Goal: Task Accomplishment & Management: Manage account settings

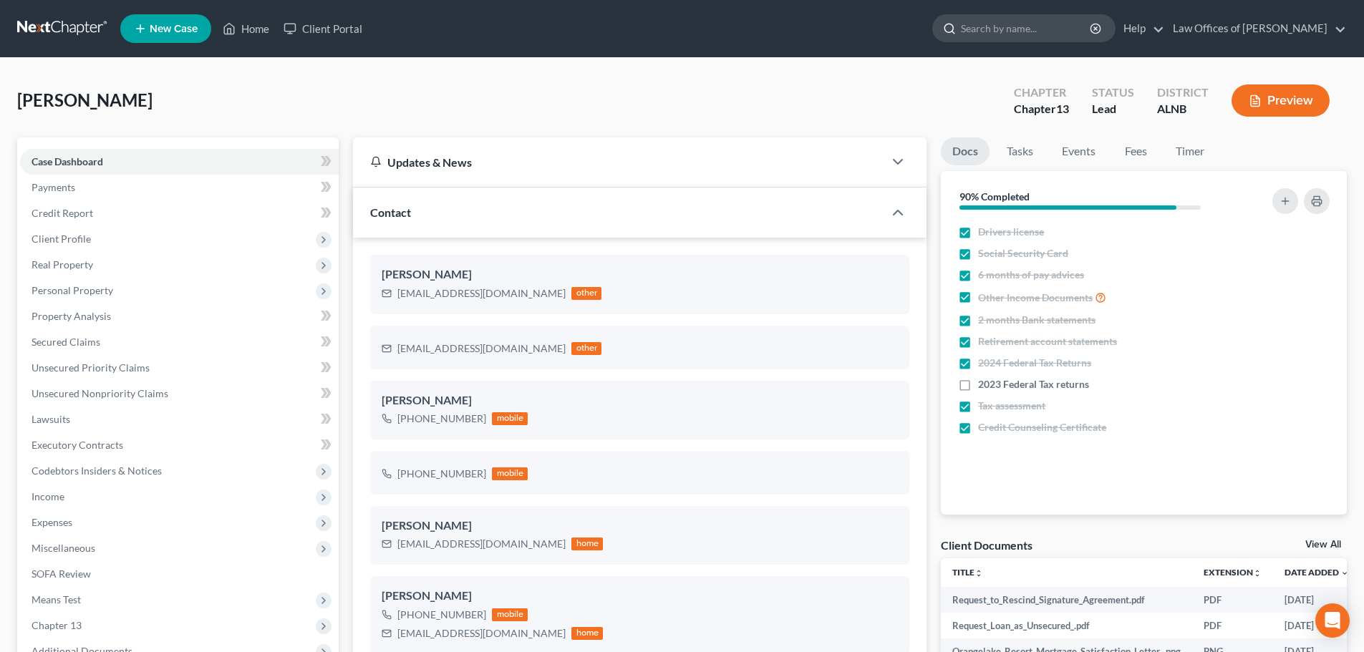
click at [1059, 30] on input "search" at bounding box center [1026, 28] width 131 height 26
type input "[PERSON_NAME]"
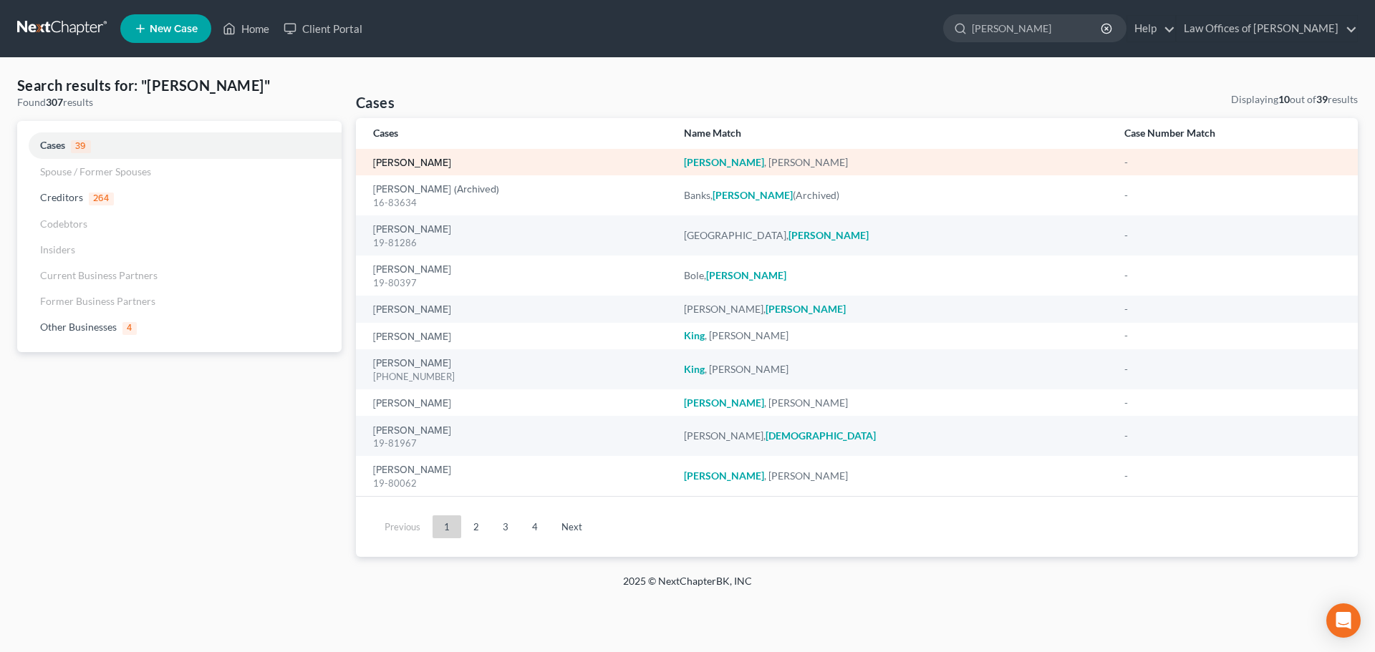
click at [390, 164] on link "[PERSON_NAME]" at bounding box center [412, 163] width 78 height 10
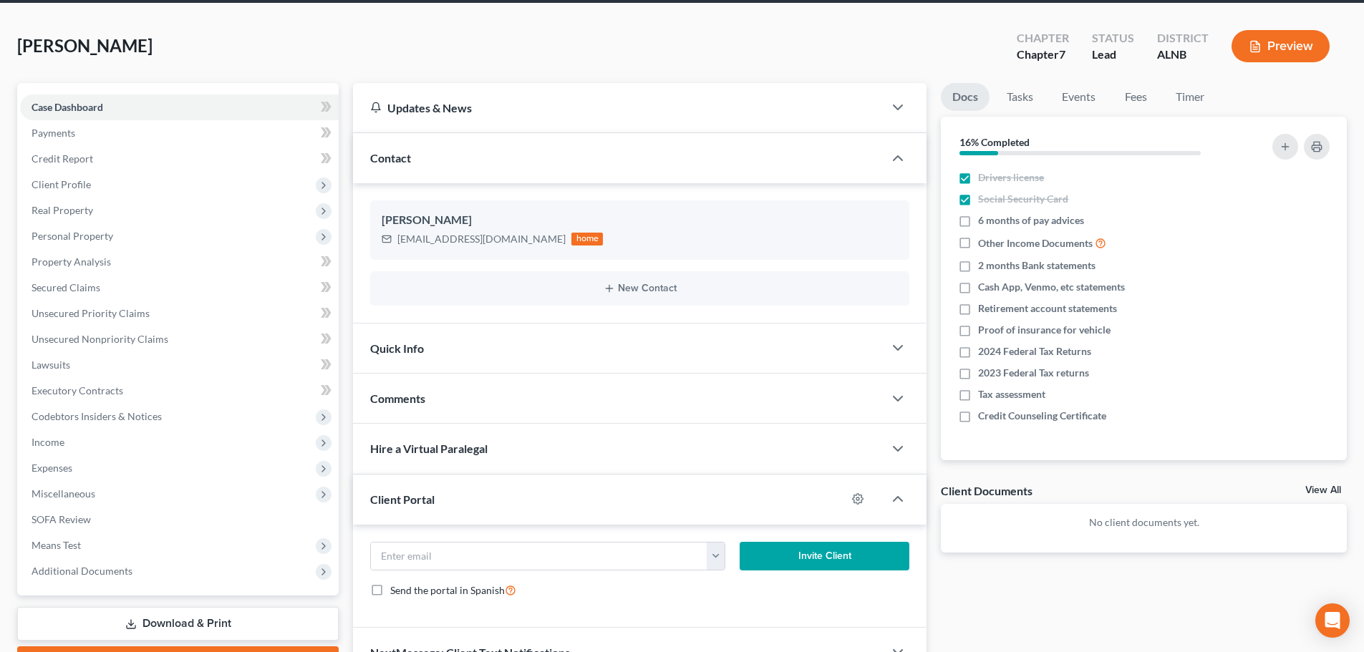
scroll to position [135, 0]
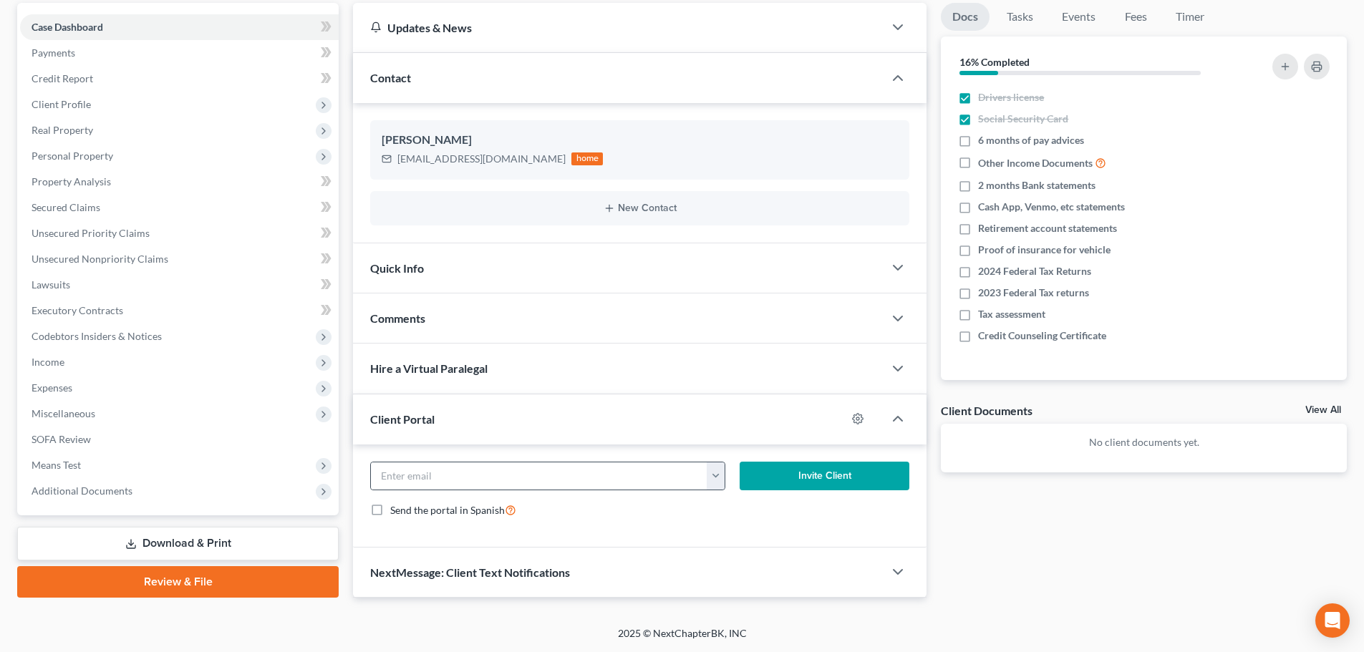
click at [718, 478] on button "button" at bounding box center [716, 476] width 18 height 27
click at [745, 510] on link "[EMAIL_ADDRESS][DOMAIN_NAME]" at bounding box center [804, 508] width 195 height 24
type input "[EMAIL_ADDRESS][DOMAIN_NAME]"
click at [818, 475] on button "Invite Client" at bounding box center [825, 476] width 170 height 29
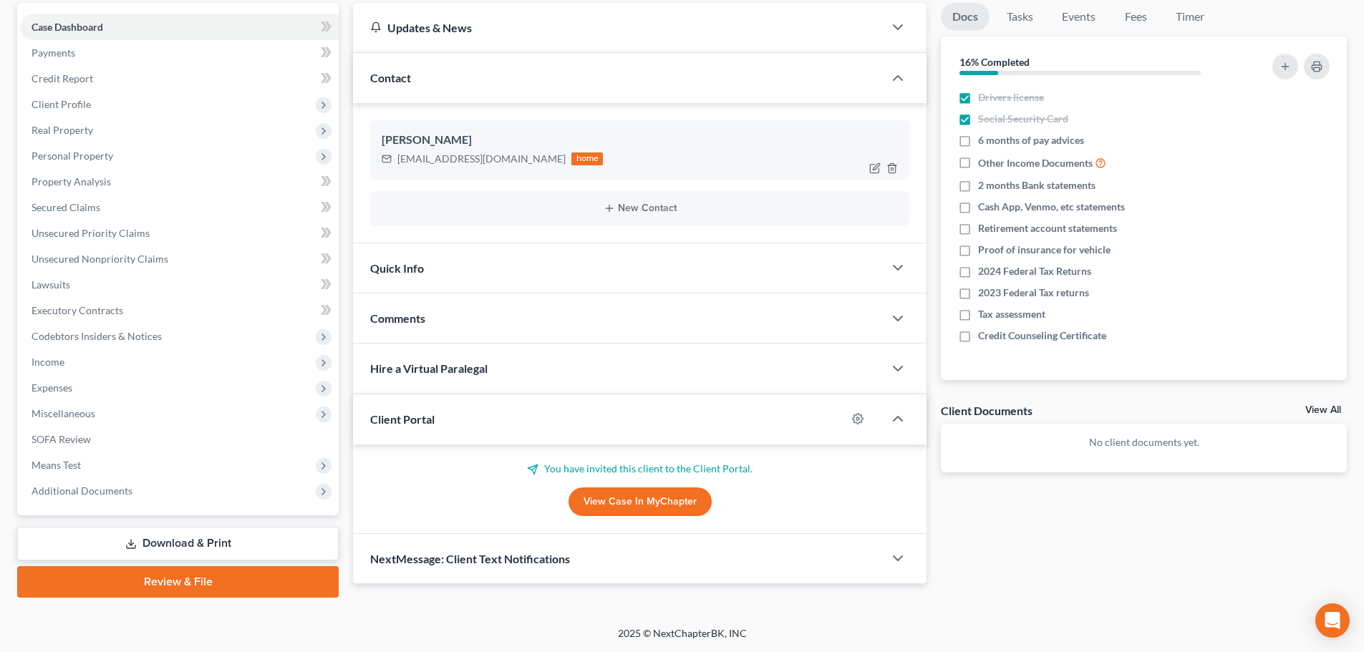
click at [869, 168] on div at bounding box center [887, 168] width 46 height 23
click at [876, 167] on icon "button" at bounding box center [874, 168] width 11 height 11
select select "0"
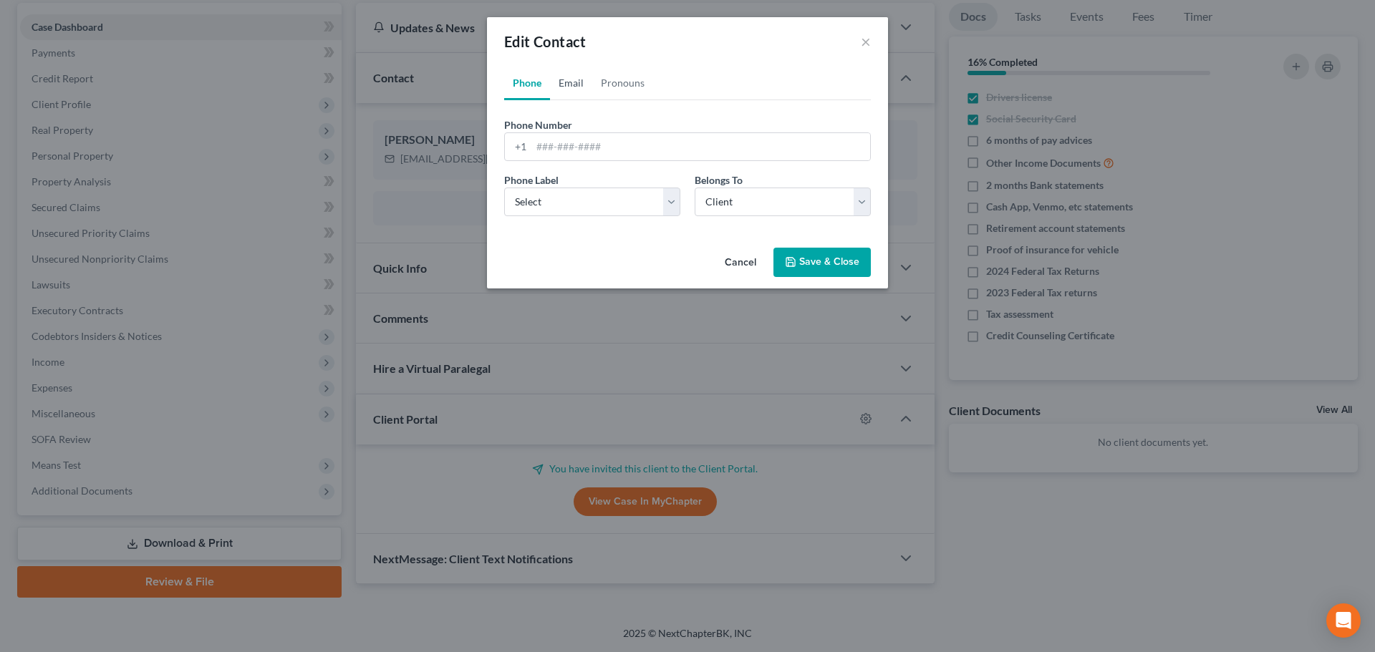
click at [562, 84] on link "Email" at bounding box center [571, 83] width 42 height 34
click at [567, 148] on input "[EMAIL_ADDRESS][DOMAIN_NAME]" at bounding box center [700, 146] width 339 height 27
type input "[EMAIL_ADDRESS][DOMAIN_NAME]"
click at [818, 266] on button "Save & Close" at bounding box center [821, 263] width 97 height 30
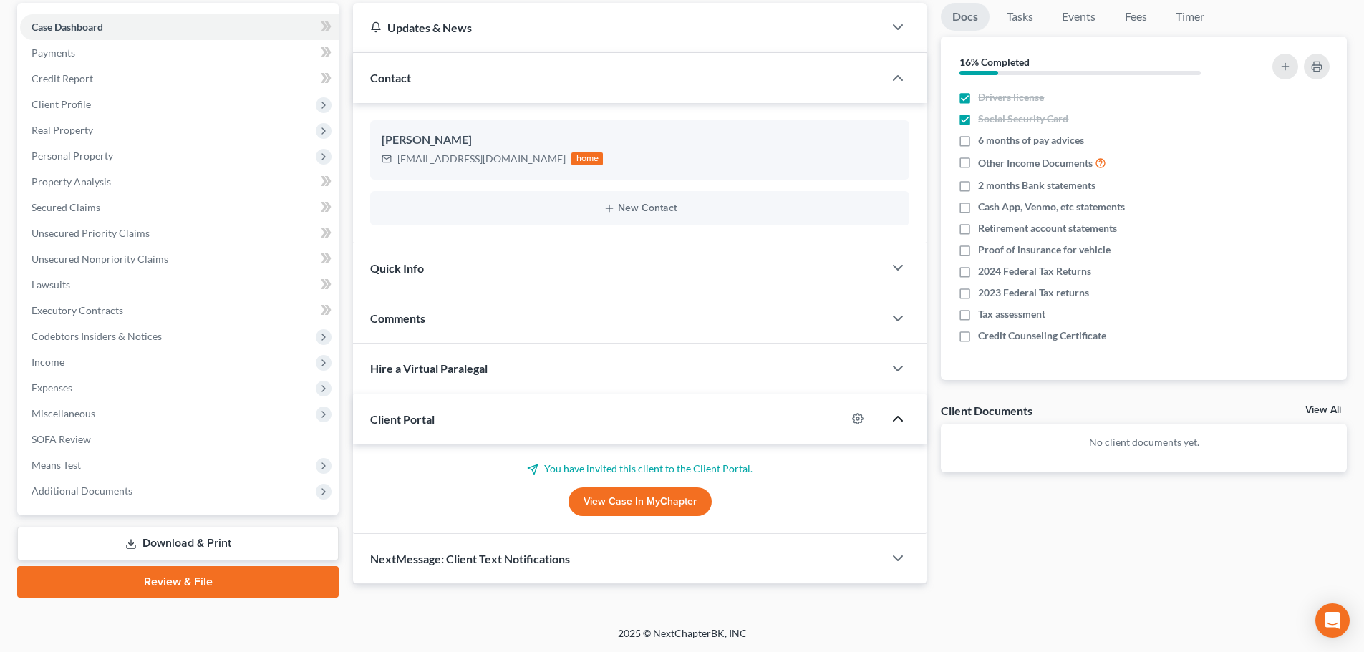
click at [897, 416] on icon "button" at bounding box center [897, 418] width 17 height 17
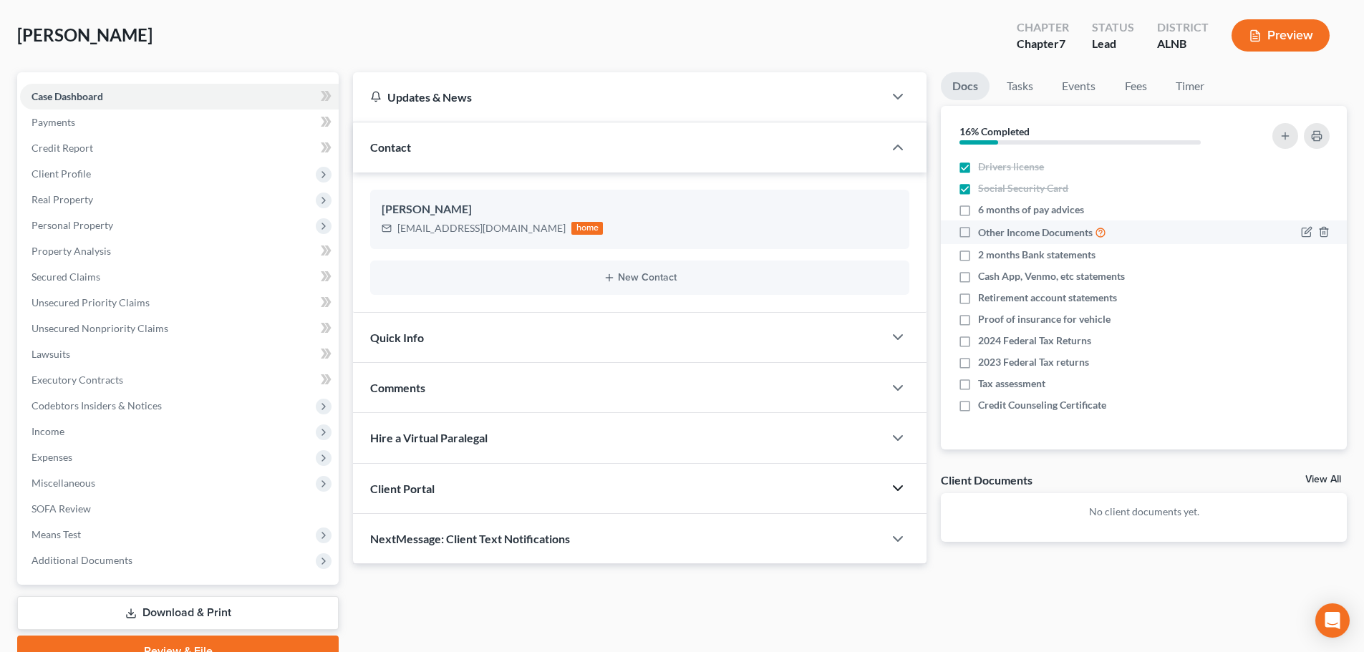
scroll to position [0, 0]
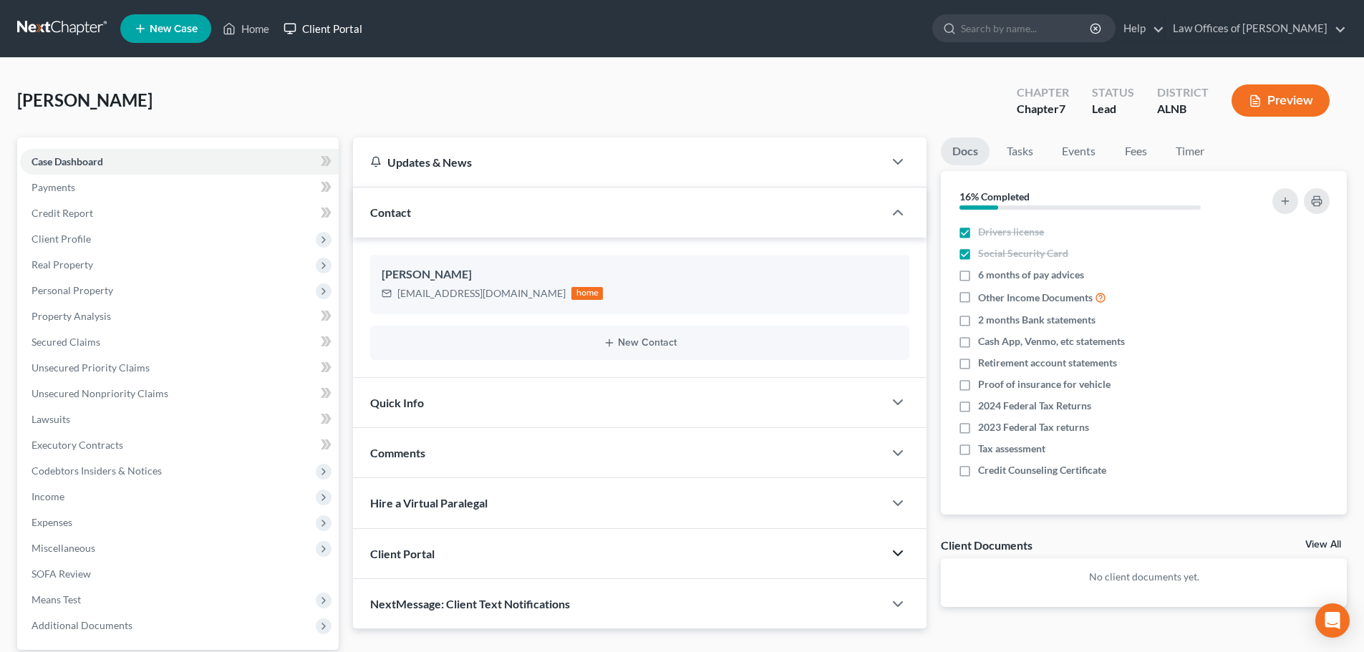
click at [348, 25] on link "Client Portal" at bounding box center [322, 29] width 93 height 26
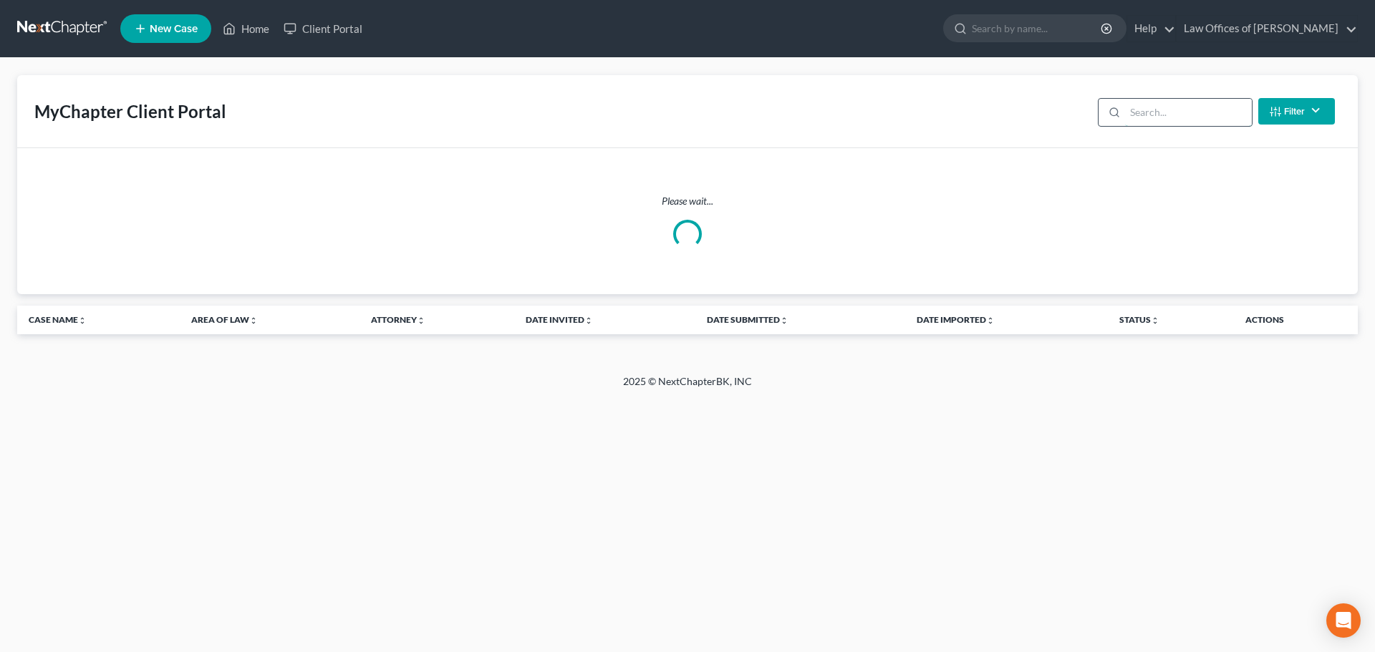
click at [1166, 109] on input "search" at bounding box center [1188, 112] width 127 height 27
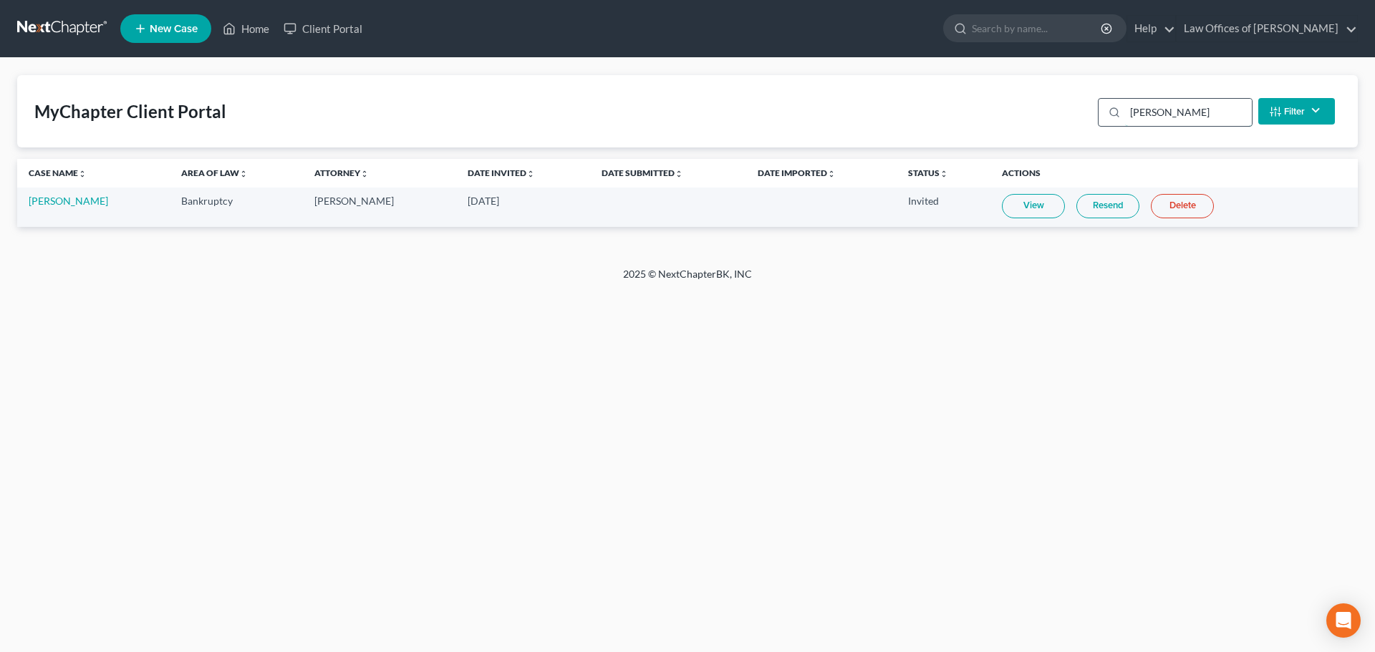
type input "[PERSON_NAME]"
click at [1085, 201] on link "Resend" at bounding box center [1107, 206] width 63 height 24
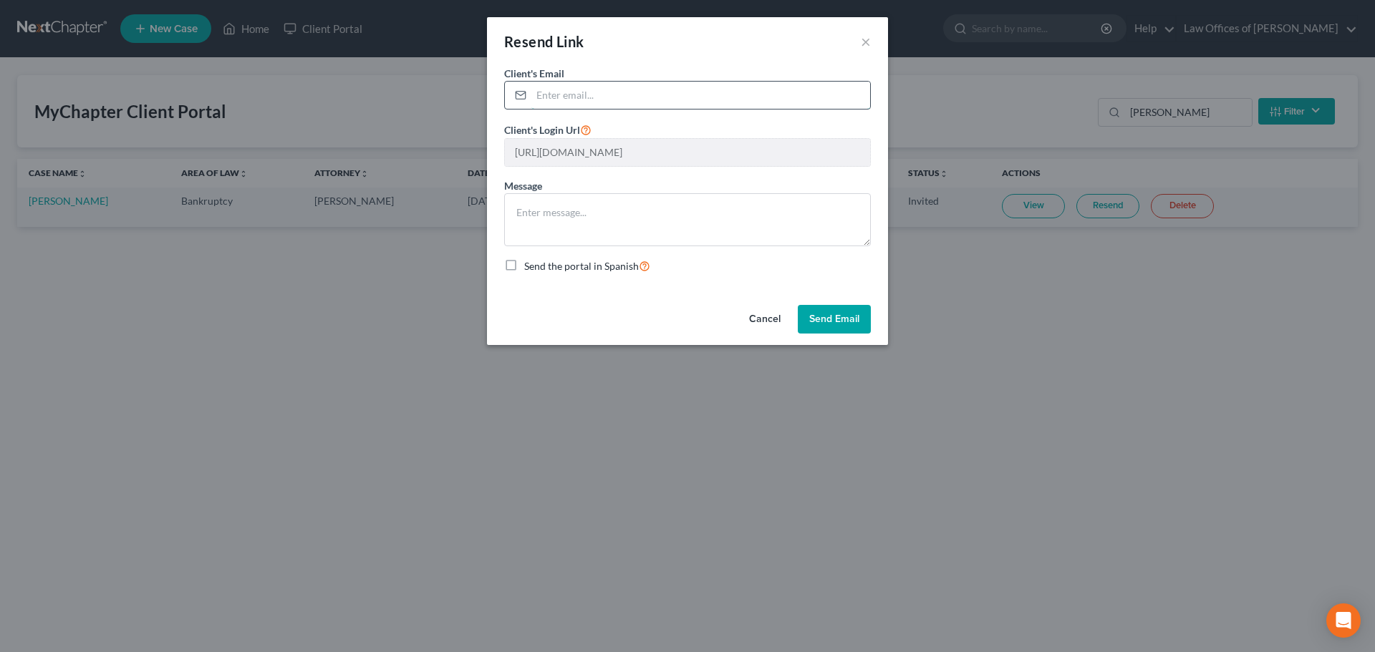
click at [609, 89] on input "email" at bounding box center [700, 95] width 339 height 27
type input "[EMAIL_ADDRESS][DOMAIN_NAME]"
click at [828, 317] on button "Send Email" at bounding box center [834, 319] width 73 height 29
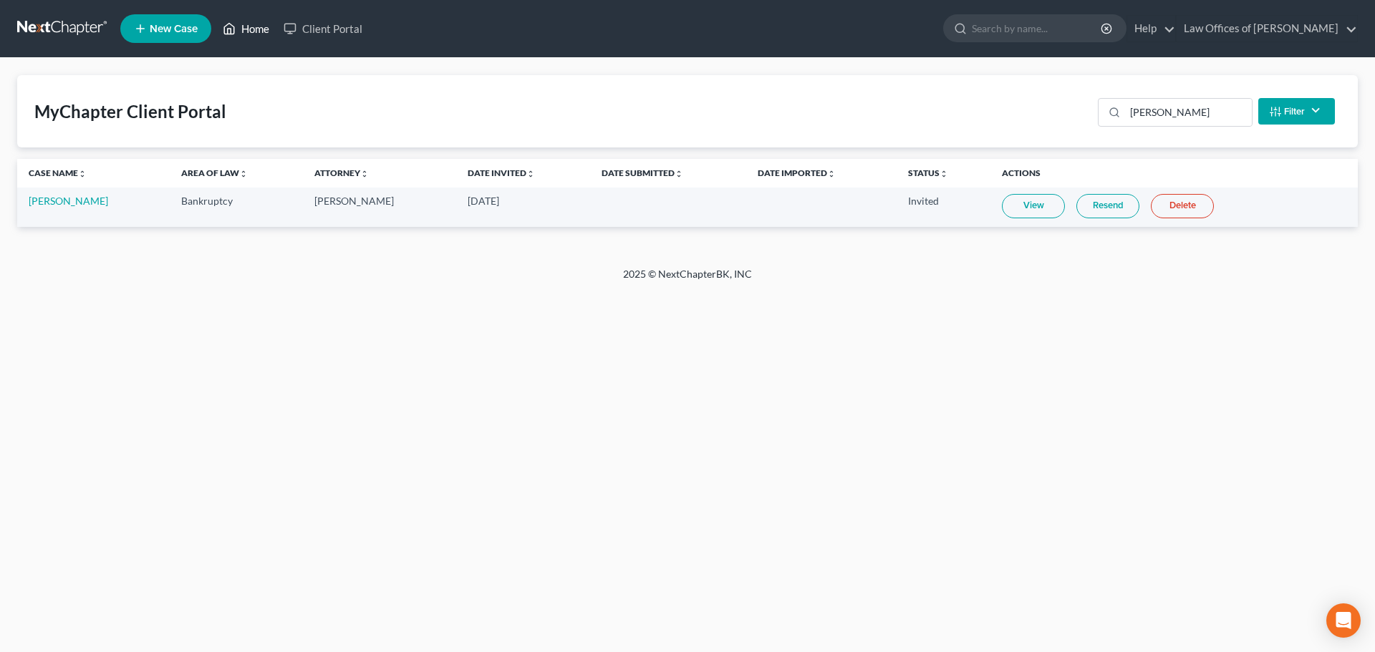
click at [256, 26] on link "Home" at bounding box center [246, 29] width 61 height 26
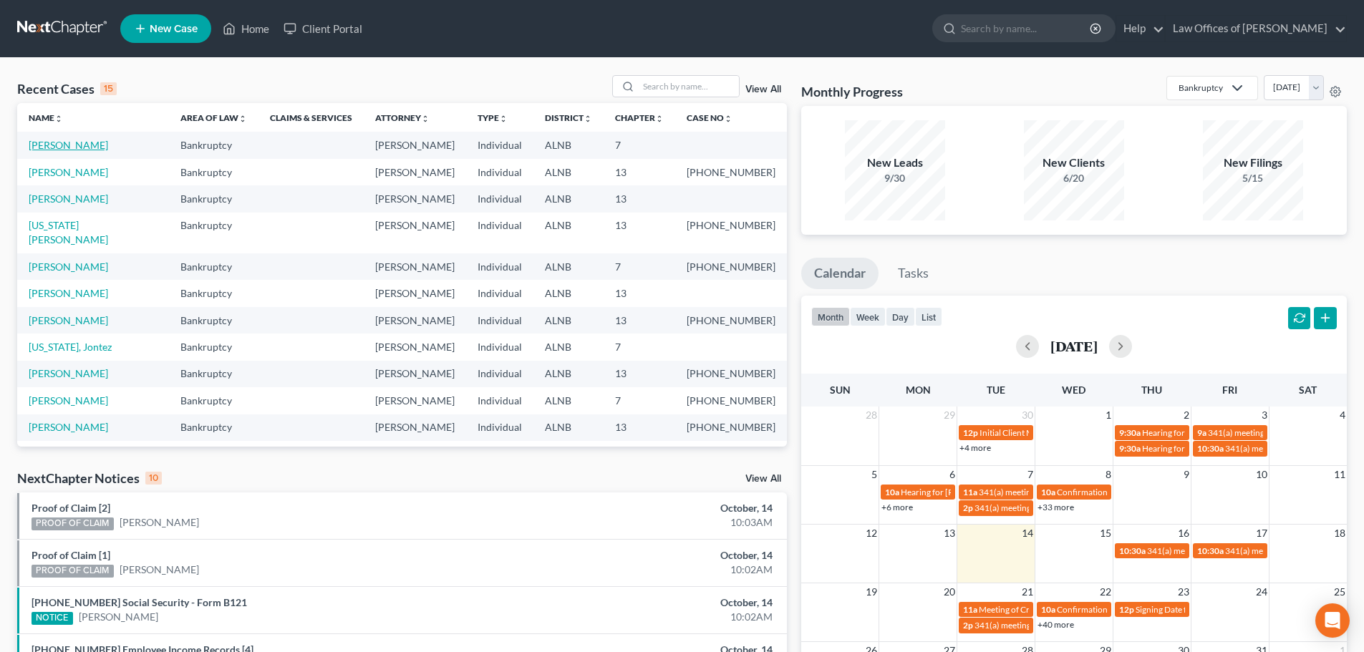
click at [59, 145] on link "[PERSON_NAME]" at bounding box center [68, 145] width 79 height 12
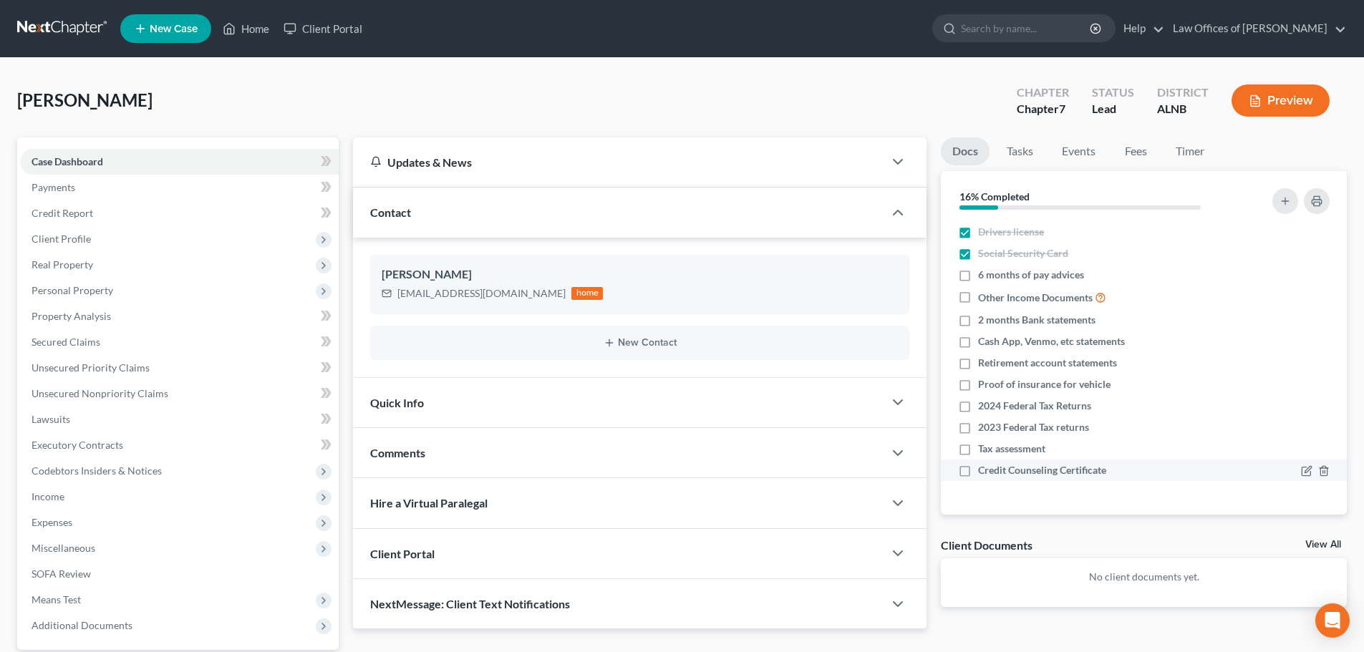
click at [978, 473] on label "Credit Counseling Certificate" at bounding box center [1042, 470] width 128 height 14
click at [984, 473] on input "Credit Counseling Certificate" at bounding box center [988, 467] width 9 height 9
checkbox input "true"
click at [978, 319] on label "2 months Bank statements" at bounding box center [1036, 320] width 117 height 14
click at [984, 319] on input "2 months Bank statements" at bounding box center [988, 317] width 9 height 9
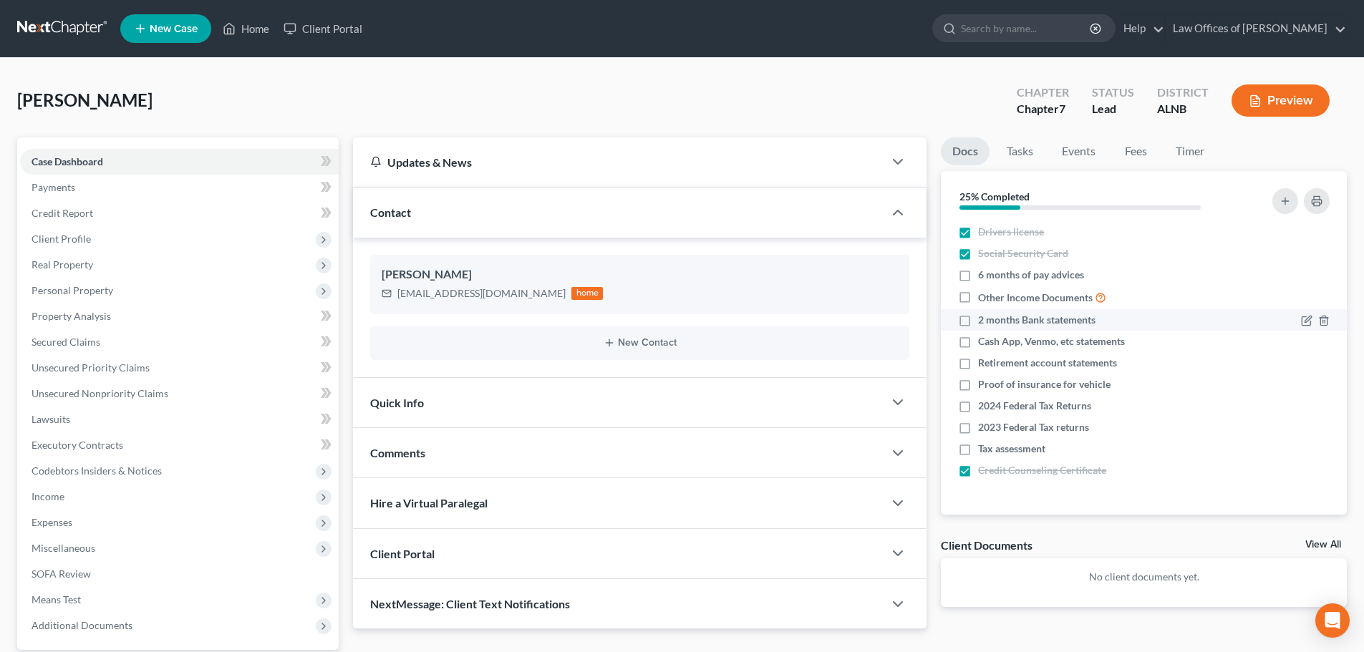
checkbox input "true"
click at [978, 384] on label "Proof of insurance for vehicle" at bounding box center [1044, 384] width 132 height 14
click at [984, 384] on input "Proof of insurance for vehicle" at bounding box center [988, 381] width 9 height 9
checkbox input "true"
click at [978, 405] on label "2024 Federal Tax Returns" at bounding box center [1034, 406] width 113 height 14
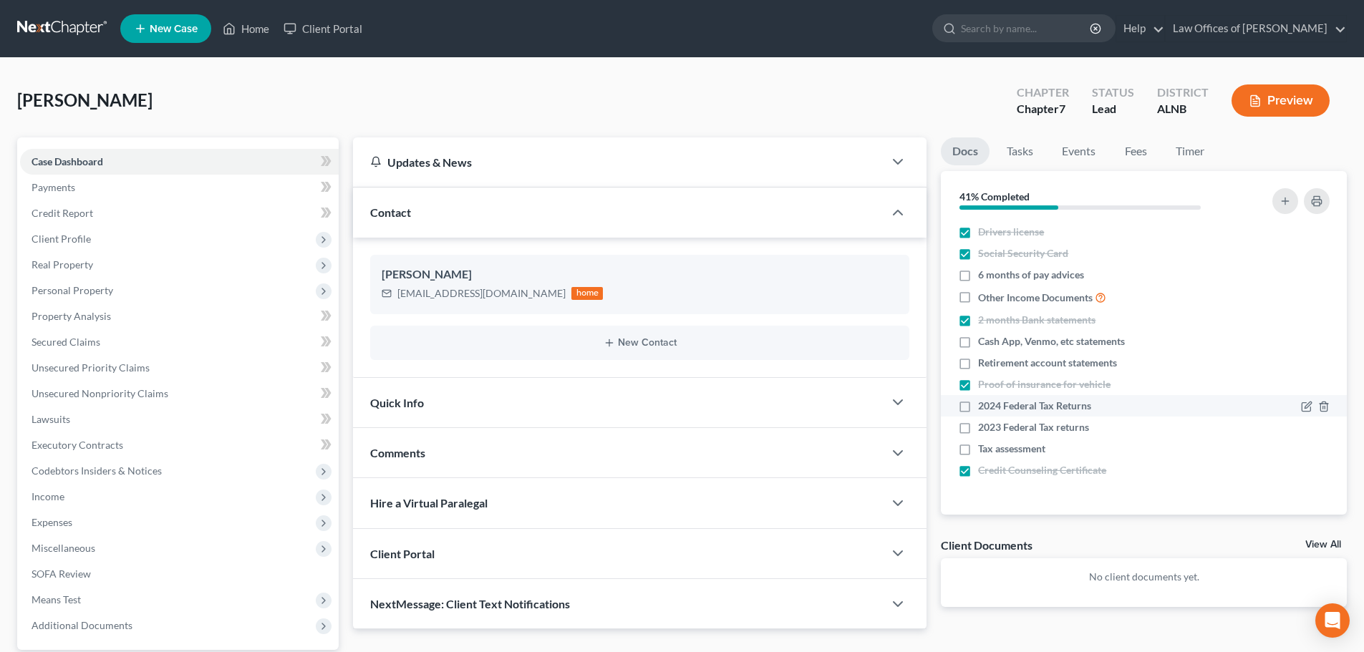
click at [984, 405] on input "2024 Federal Tax Returns" at bounding box center [988, 403] width 9 height 9
checkbox input "true"
click at [978, 428] on label "2023 Federal Tax returns" at bounding box center [1033, 427] width 111 height 14
click at [984, 428] on input "2023 Federal Tax returns" at bounding box center [988, 424] width 9 height 9
checkbox input "true"
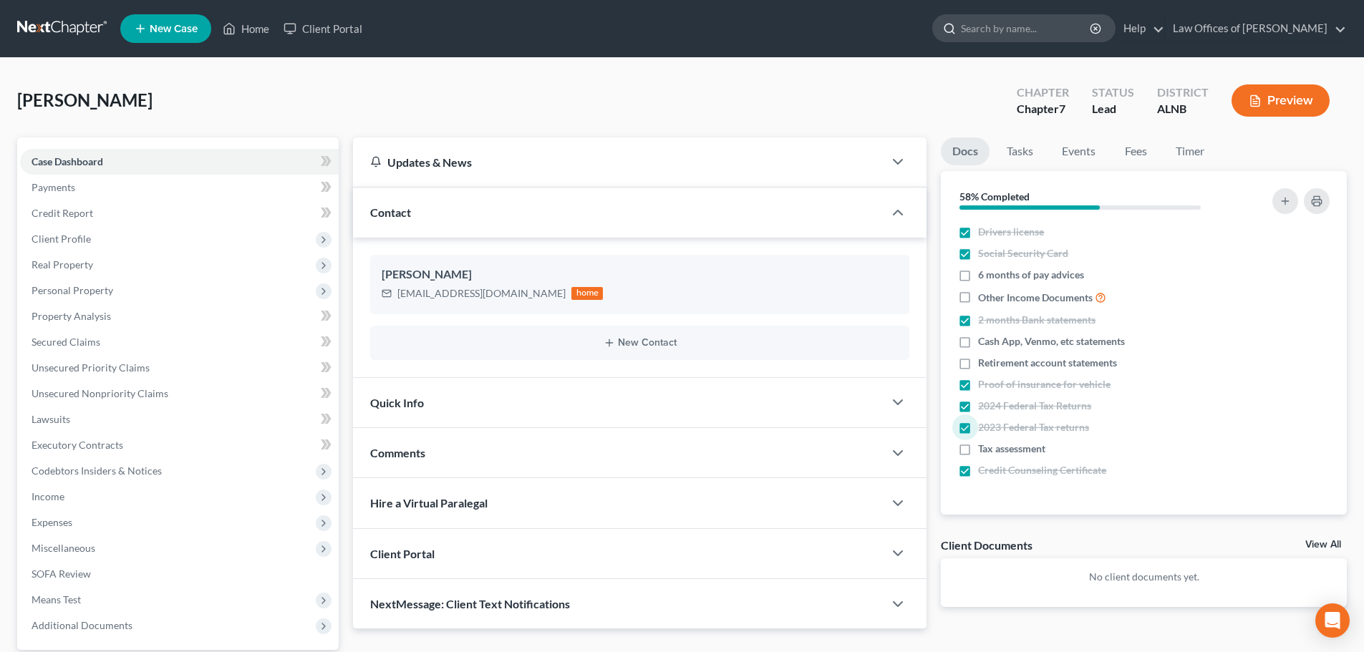
click at [1063, 24] on input "search" at bounding box center [1026, 28] width 131 height 26
type input "cook"
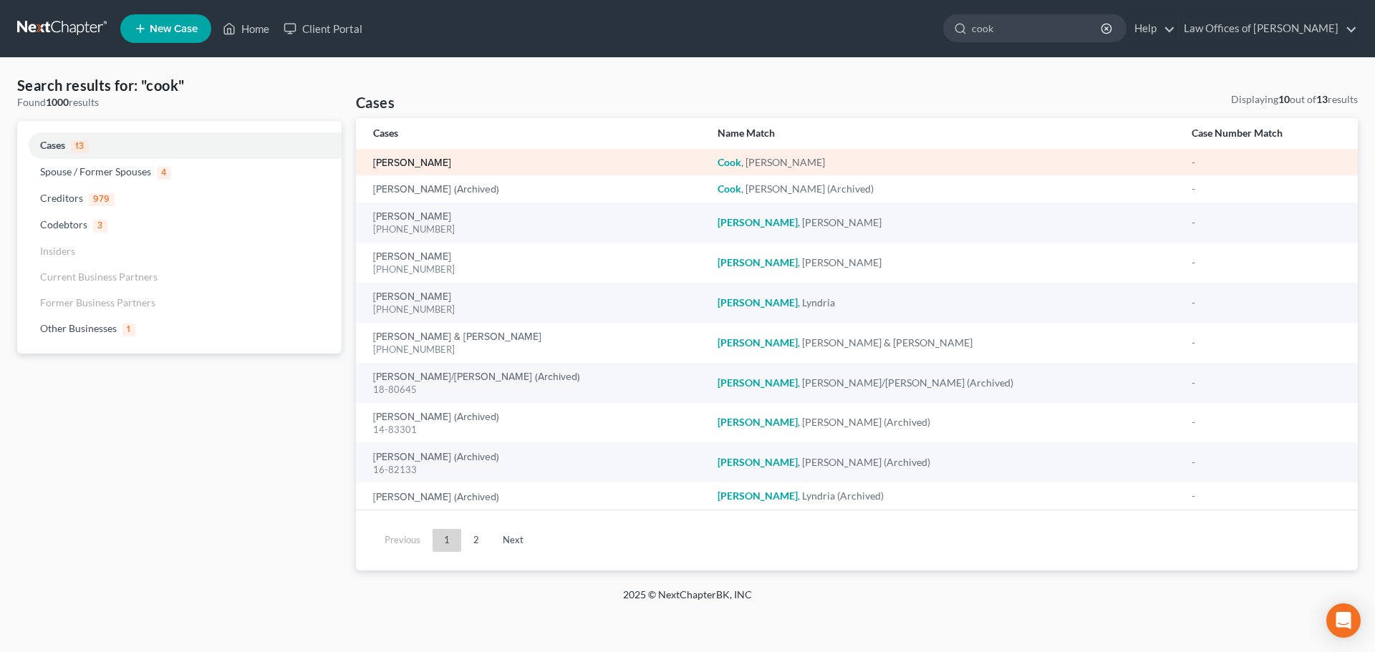
drag, startPoint x: 392, startPoint y: 160, endPoint x: 405, endPoint y: 159, distance: 13.7
click at [392, 160] on link "[PERSON_NAME]" at bounding box center [412, 163] width 78 height 10
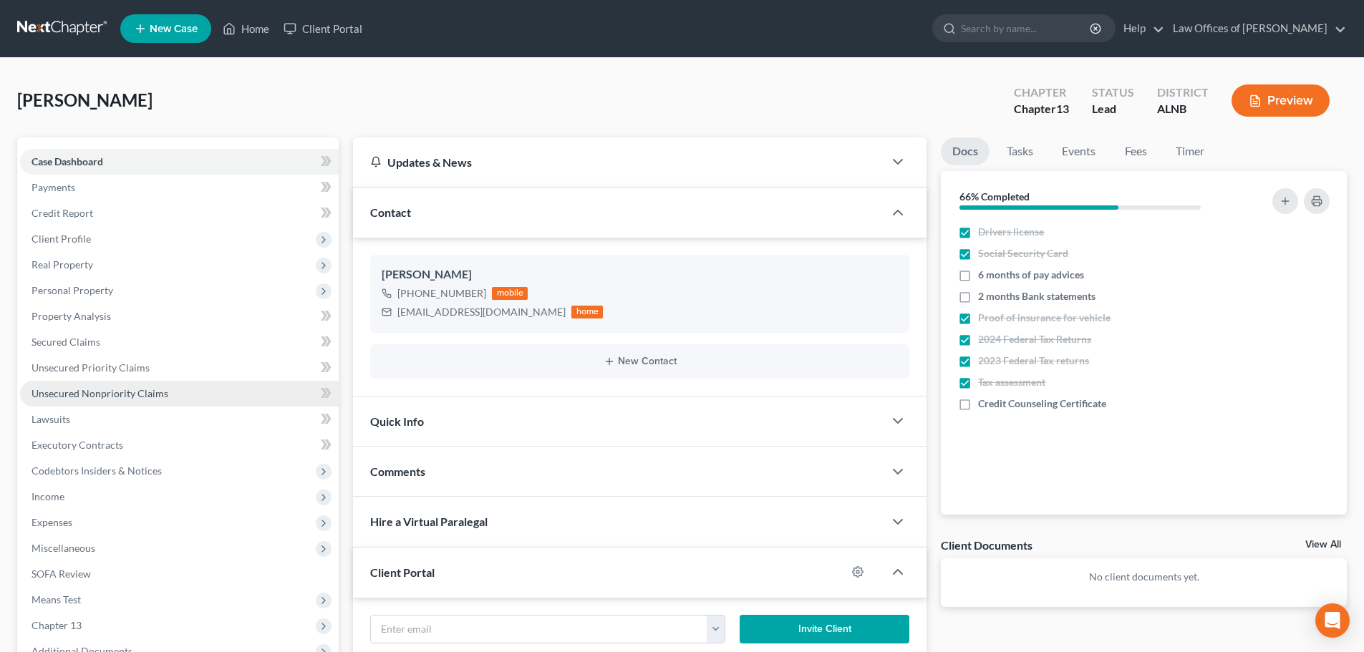
click at [76, 389] on span "Unsecured Nonpriority Claims" at bounding box center [100, 393] width 137 height 12
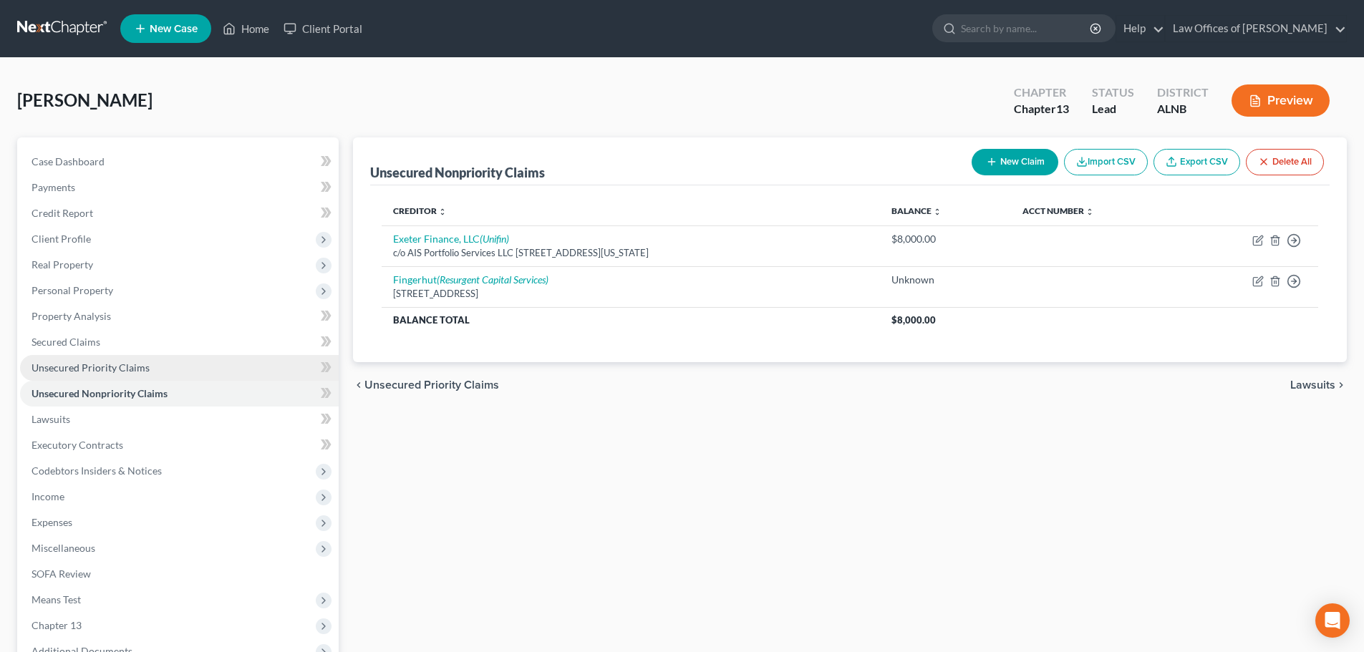
click at [122, 367] on span "Unsecured Priority Claims" at bounding box center [91, 368] width 118 height 12
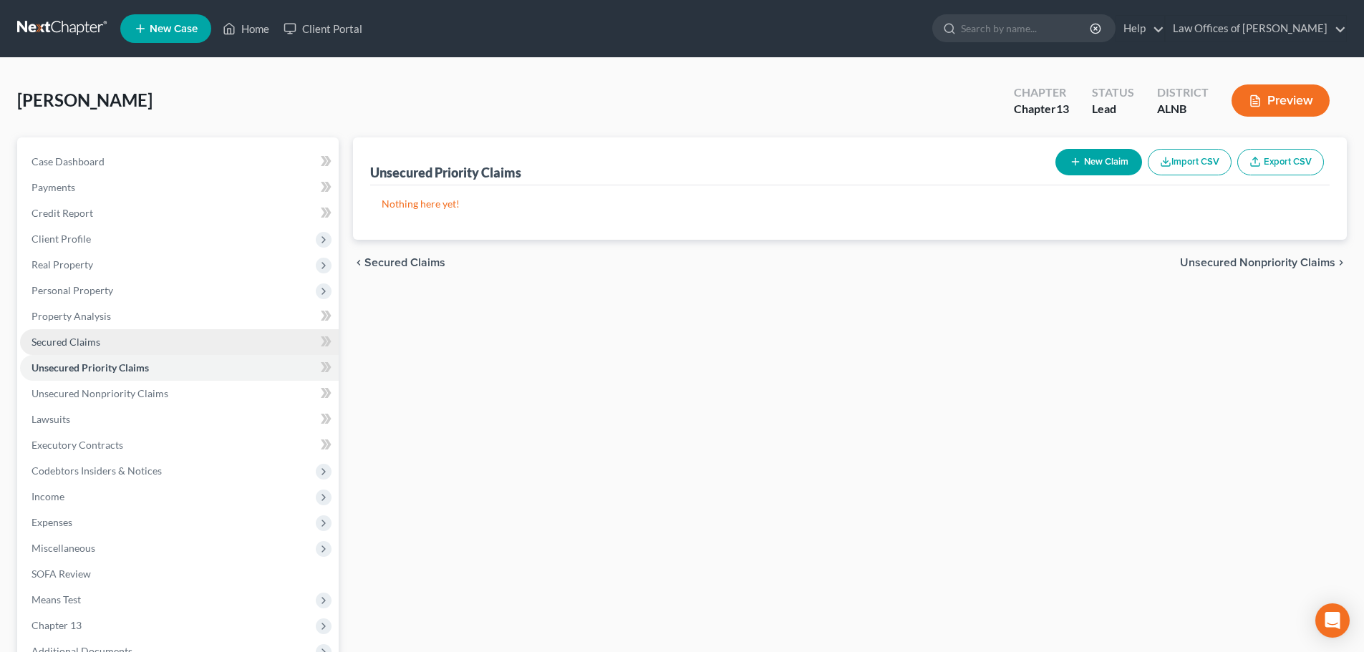
click at [88, 342] on span "Secured Claims" at bounding box center [66, 342] width 69 height 12
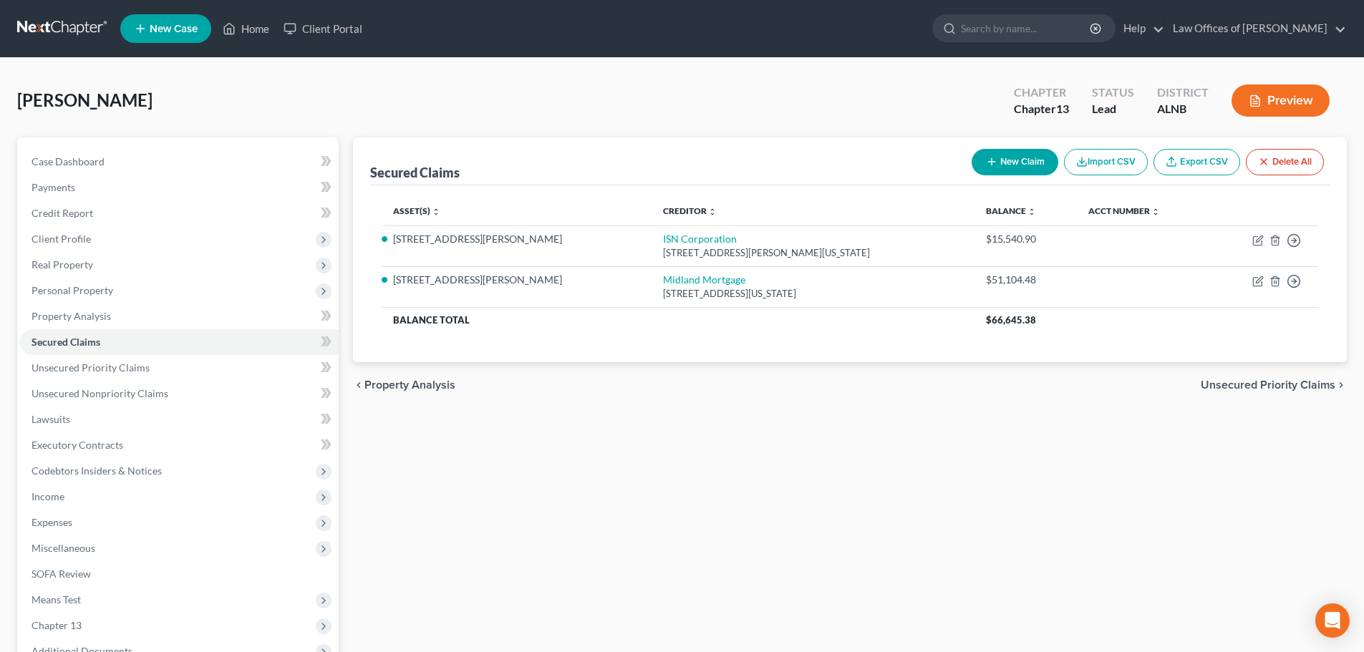
click at [703, 89] on div "[PERSON_NAME] Upgraded Chapter Chapter 13 Status Lead District ALNB Preview" at bounding box center [682, 106] width 1330 height 62
click at [85, 163] on span "Case Dashboard" at bounding box center [68, 161] width 73 height 12
